Goal: Find specific page/section: Find specific page/section

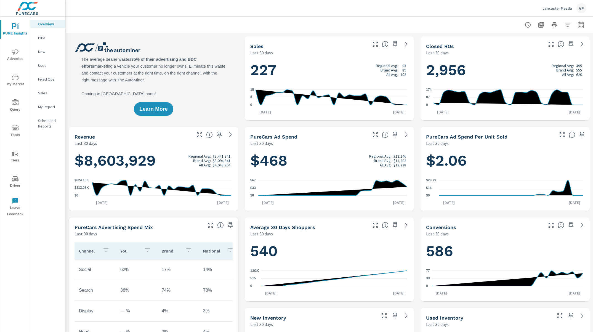
scroll to position [0, 0]
click at [373, 45] on icon "button" at bounding box center [375, 44] width 7 height 7
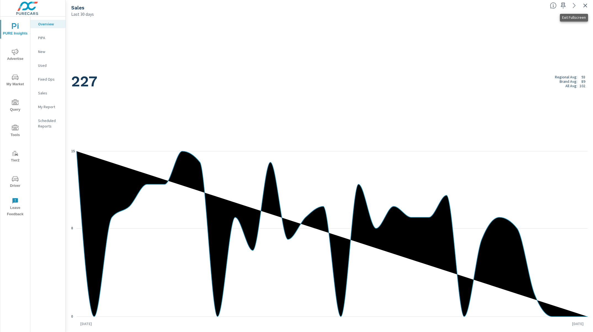
click at [584, 6] on icon "button" at bounding box center [586, 6] width 4 height 4
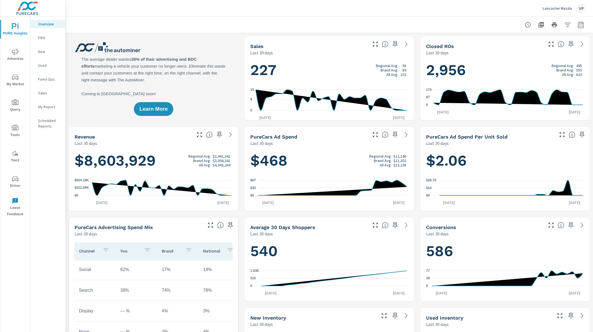
scroll to position [0, 0]
click at [403, 44] on icon at bounding box center [406, 44] width 7 height 7
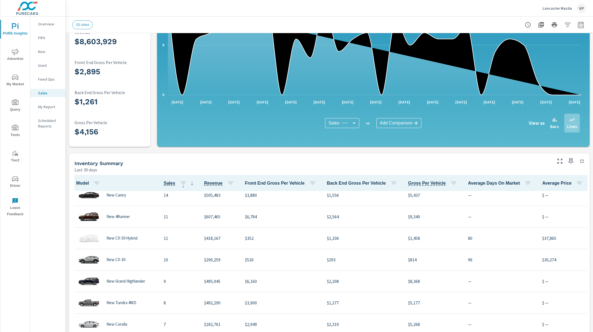
scroll to position [93, 0]
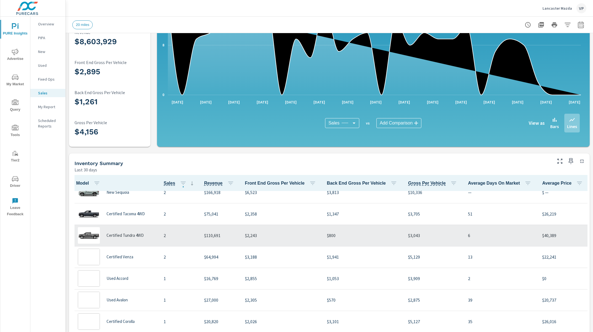
scroll to position [696, 0]
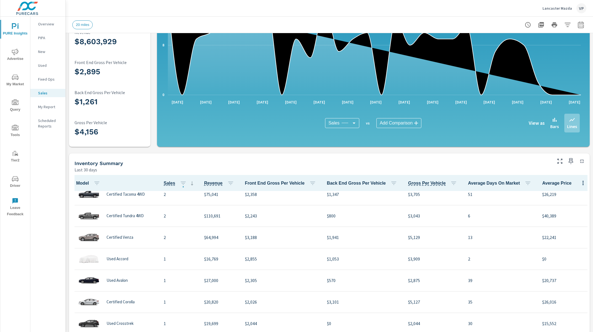
scroll to position [425, 0]
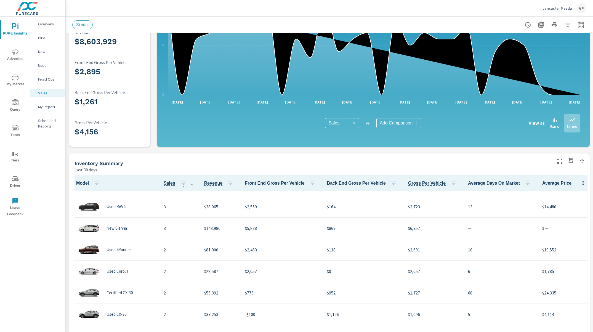
click at [90, 183] on span "Model" at bounding box center [89, 183] width 26 height 7
click at [96, 181] on icon "button" at bounding box center [97, 183] width 7 height 7
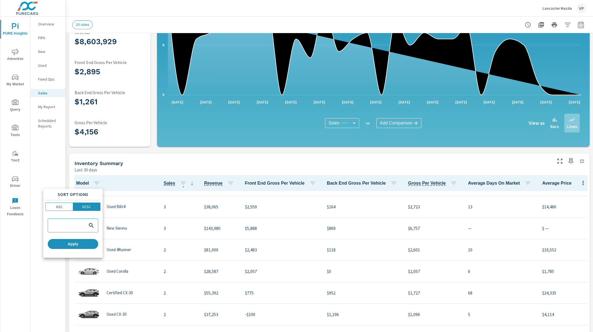
click at [122, 181] on div at bounding box center [296, 166] width 593 height 332
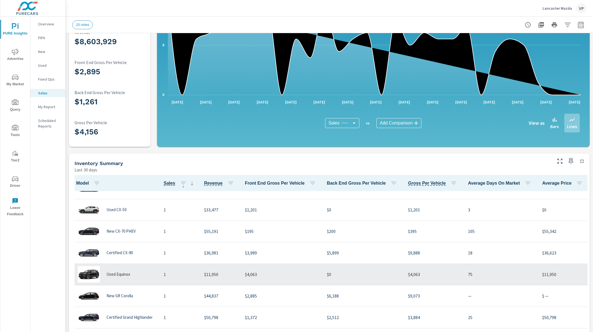
scroll to position [966, 0]
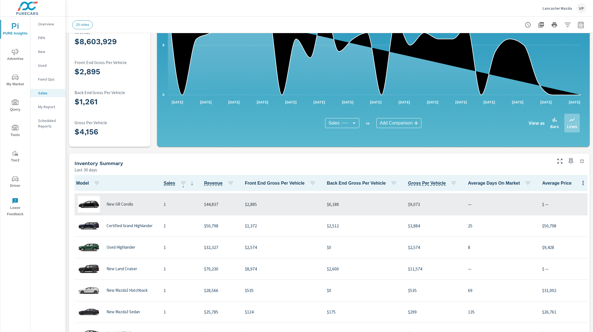
click at [143, 203] on div "New GR Corolla" at bounding box center [115, 204] width 79 height 17
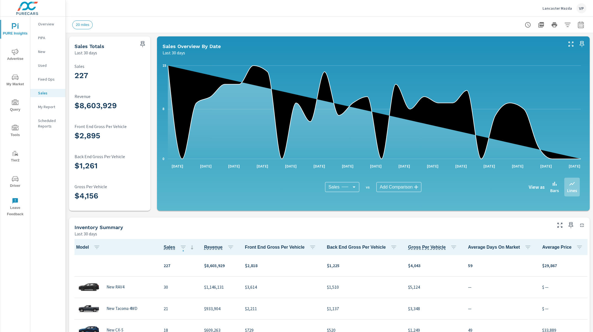
scroll to position [969, 0]
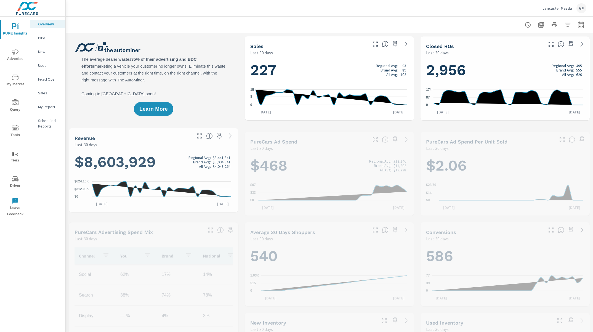
scroll to position [0, 0]
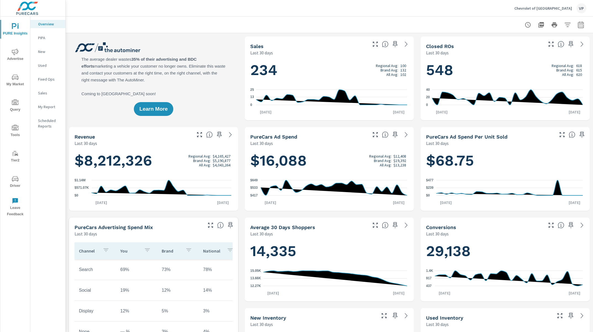
scroll to position [0, 0]
click at [15, 181] on icon "nav menu" at bounding box center [15, 179] width 7 height 7
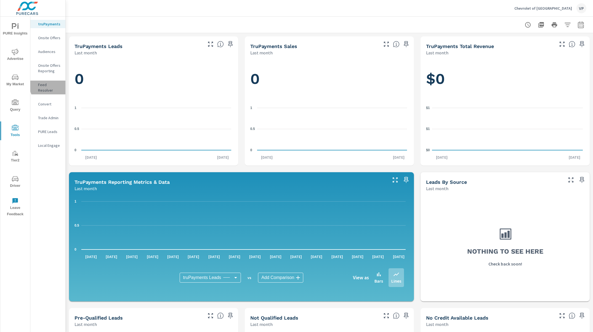
click at [53, 85] on p "Feed Resolver" at bounding box center [49, 87] width 23 height 11
